Goal: Task Accomplishment & Management: Use online tool/utility

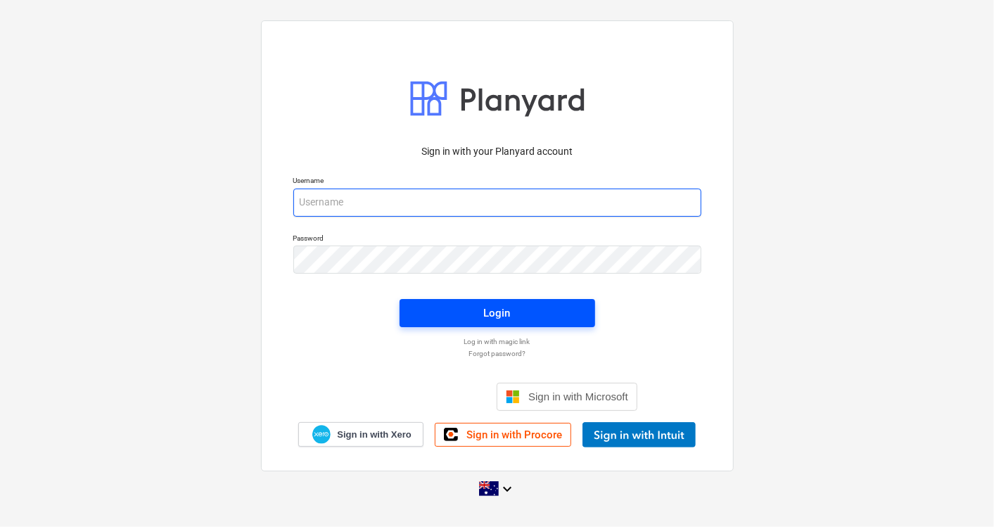
type input "[EMAIL_ADDRESS][DOMAIN_NAME]"
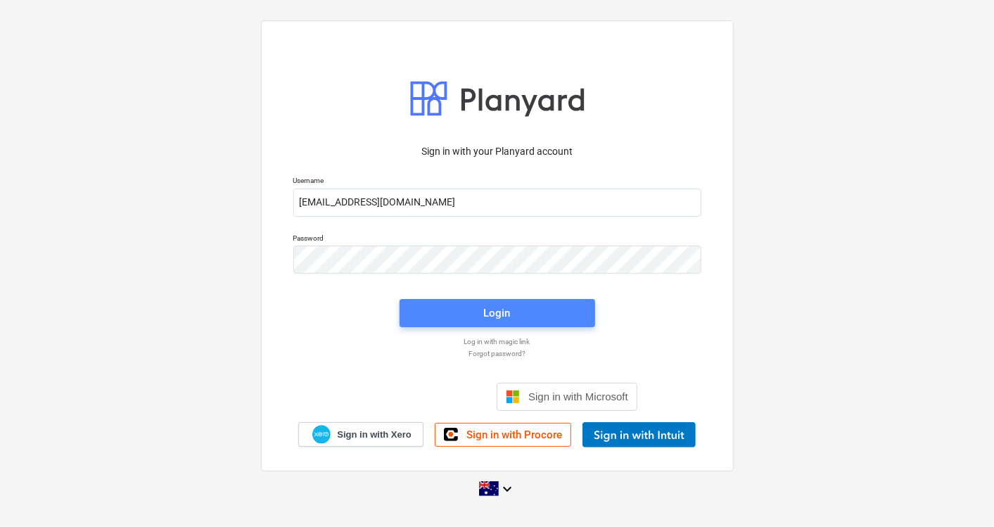
click at [459, 310] on span "Login" at bounding box center [498, 313] width 162 height 18
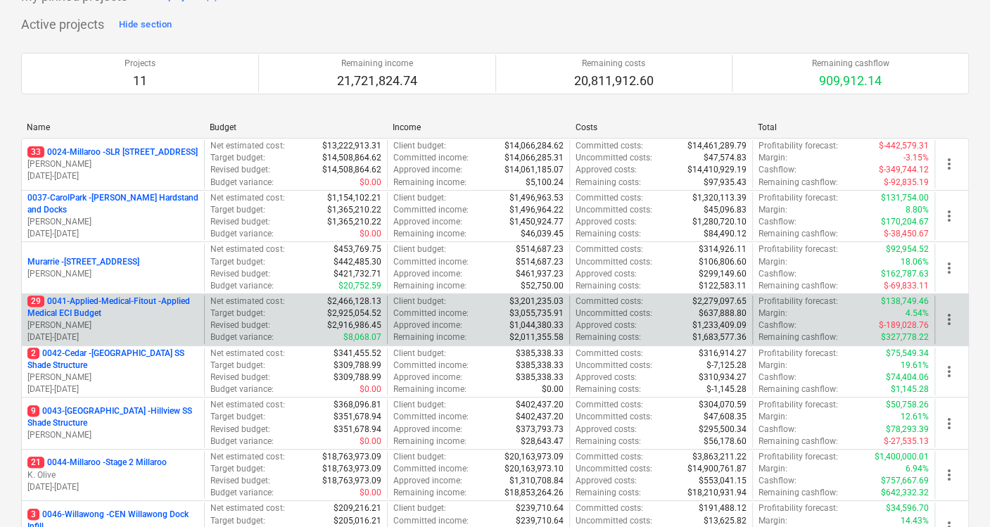
scroll to position [156, 0]
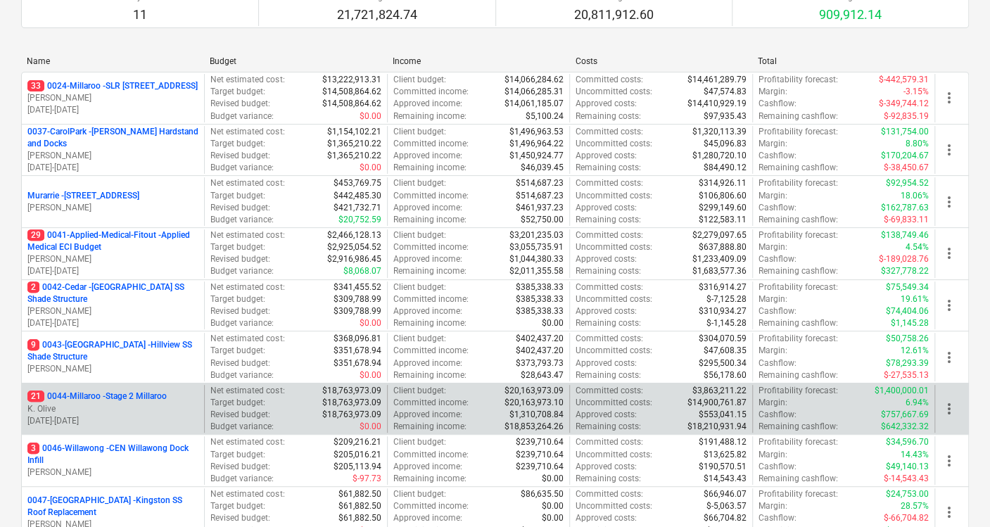
click at [118, 394] on p "21 0044-Millaroo - Stage 2 Millaroo" at bounding box center [96, 397] width 139 height 12
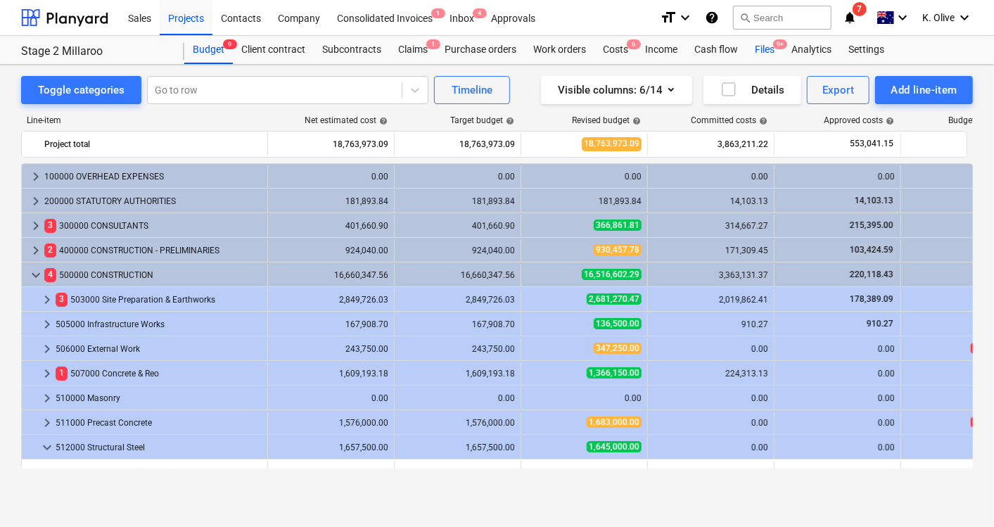
click at [771, 44] on div "Files 9+" at bounding box center [765, 50] width 37 height 28
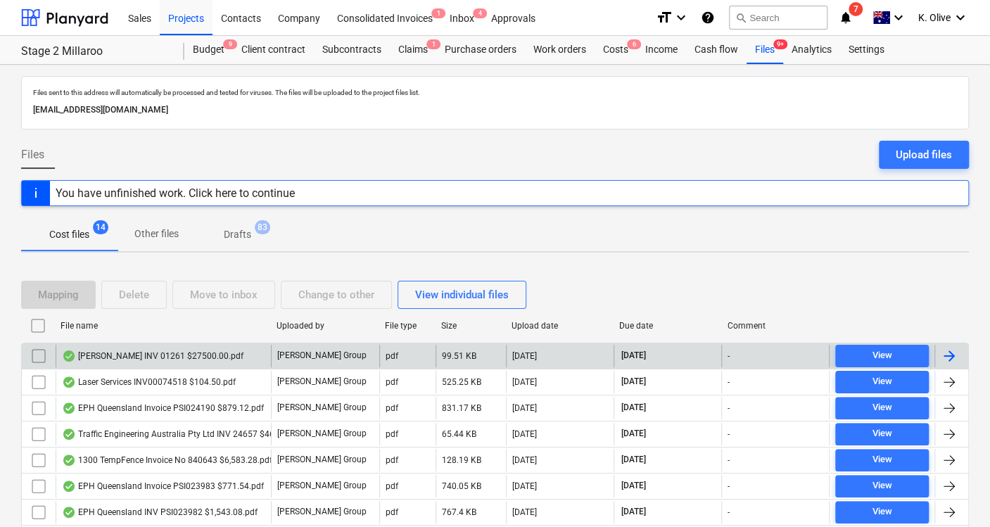
click at [172, 353] on div "[PERSON_NAME] INV 01261 $27500.00.pdf" at bounding box center [153, 355] width 182 height 11
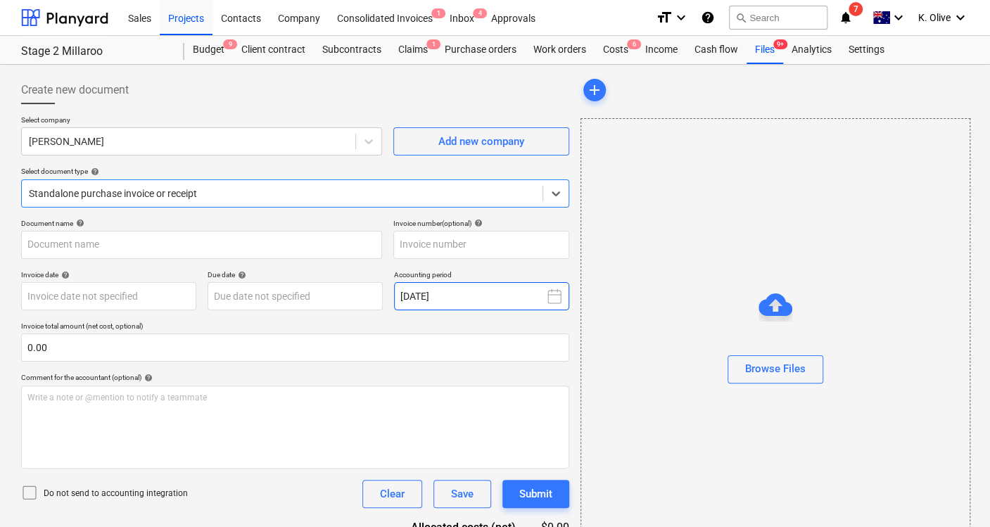
type input "1261"
type input "[DATE]"
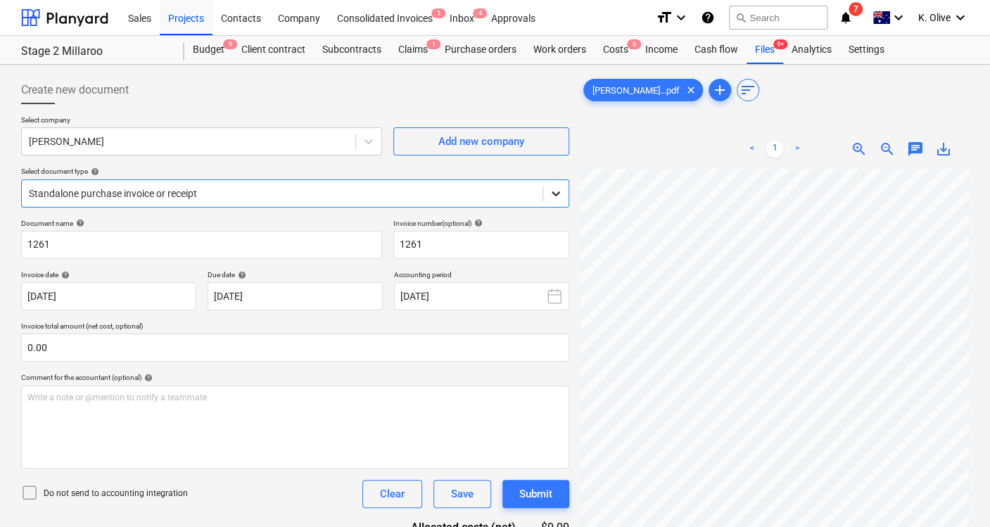
click at [555, 195] on icon at bounding box center [556, 193] width 8 height 5
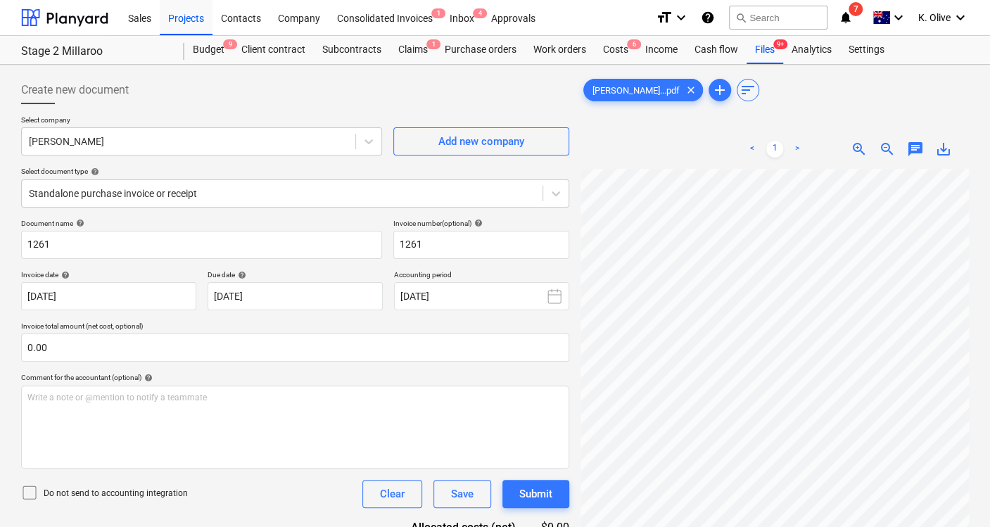
click at [253, 495] on div "Do not send to accounting integration Clear Save Submit" at bounding box center [295, 494] width 548 height 28
click at [359, 47] on div "Subcontracts" at bounding box center [352, 50] width 76 height 28
